Goal: Check status: Check status

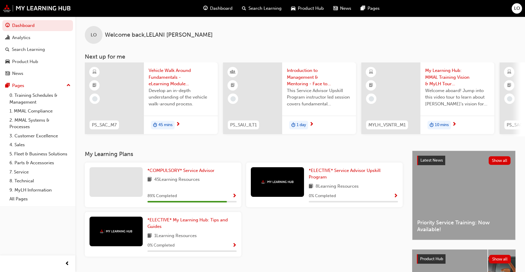
click at [21, 43] on button "Dashboard Analytics Search Learning Product Hub News Pages" at bounding box center [37, 49] width 71 height 61
click at [21, 40] on div "Analytics" at bounding box center [21, 37] width 18 height 7
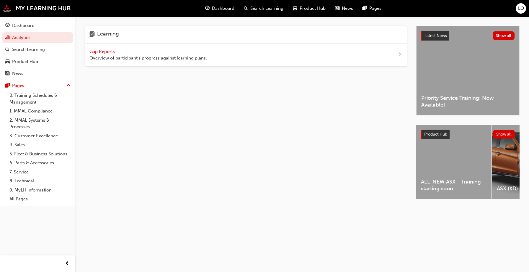
click at [123, 48] on div "Gap Reports Overview of participant's progress against learning plans." at bounding box center [149, 54] width 118 height 13
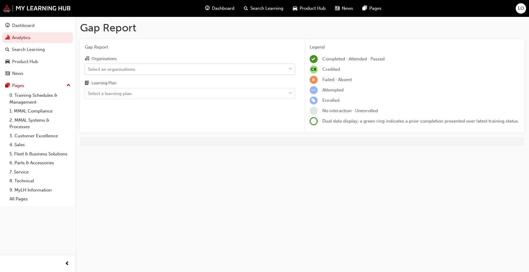
click at [106, 71] on div "Select an organisations" at bounding box center [111, 69] width 47 height 7
click at [89, 71] on input "Organisations Select an organisations" at bounding box center [88, 68] width 1 height 5
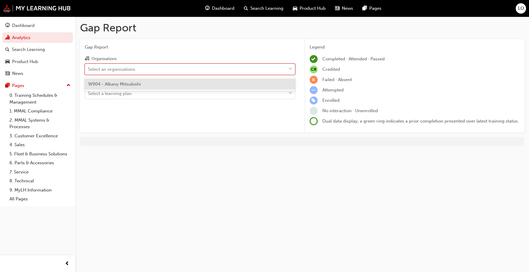
click at [102, 81] on span "W904 - Albany Mitsubishi" at bounding box center [114, 83] width 53 height 5
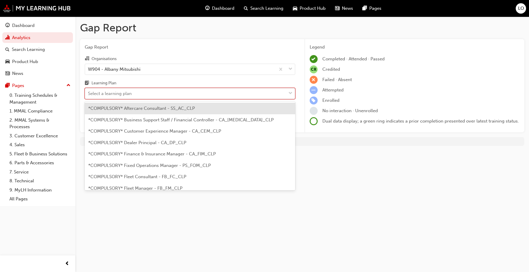
click at [102, 91] on div "Select a learning plan" at bounding box center [110, 93] width 44 height 7
click at [89, 91] on input "Learning Plan option *COMPULSORY* Aftercare Consultant - SS_AC_CLP focused, 1 o…" at bounding box center [88, 93] width 1 height 5
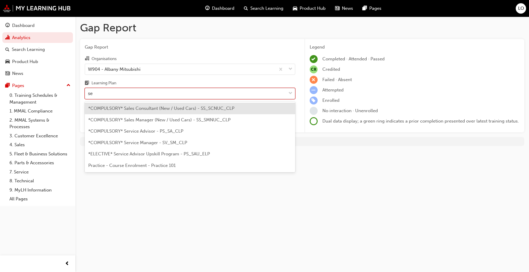
type input "ser"
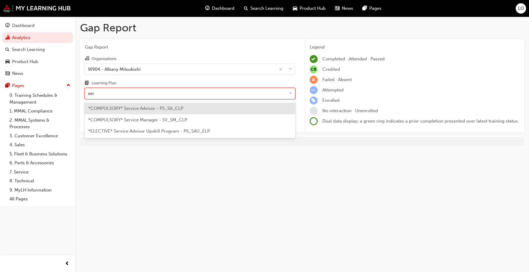
click at [107, 106] on span "*COMPULSORY* Service Advisor - PS_SA_CLP" at bounding box center [135, 107] width 95 height 5
